Goal: Navigation & Orientation: Find specific page/section

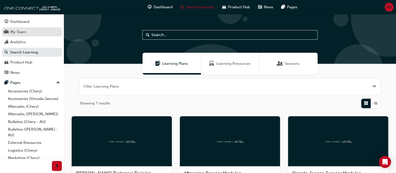
click at [11, 35] on link "My Team" at bounding box center [32, 31] width 60 height 9
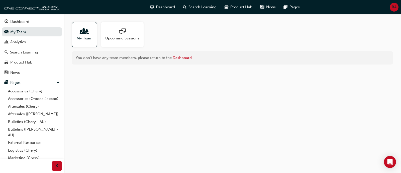
click at [126, 33] on div at bounding box center [122, 31] width 34 height 7
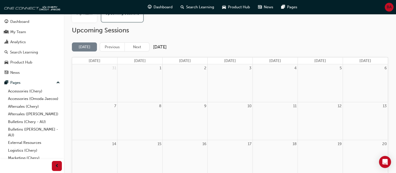
scroll to position [11, 0]
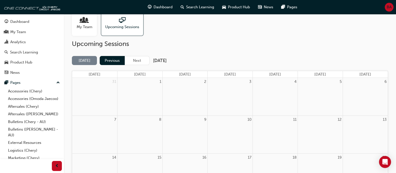
click at [122, 61] on button "Previous" at bounding box center [112, 60] width 25 height 9
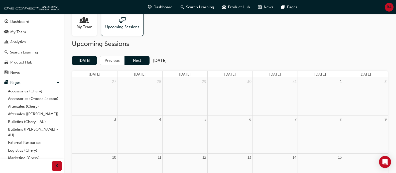
click at [136, 60] on button "Next" at bounding box center [137, 60] width 25 height 9
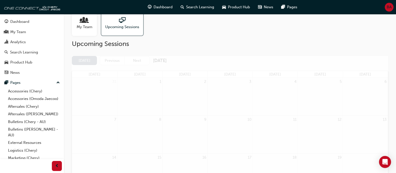
click at [136, 60] on button "Next" at bounding box center [137, 60] width 25 height 9
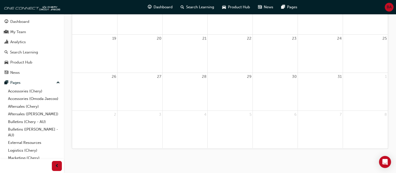
scroll to position [0, 0]
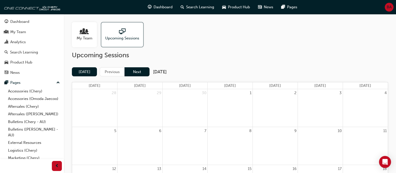
click at [139, 67] on button "Next" at bounding box center [137, 71] width 25 height 9
click at [148, 68] on button "Next" at bounding box center [137, 71] width 25 height 9
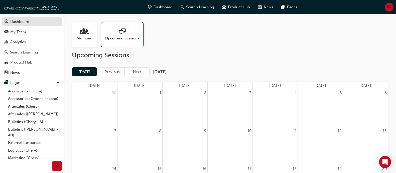
click at [26, 24] on div "Dashboard" at bounding box center [19, 22] width 19 height 6
